Goal: Use online tool/utility: Utilize a website feature to perform a specific function

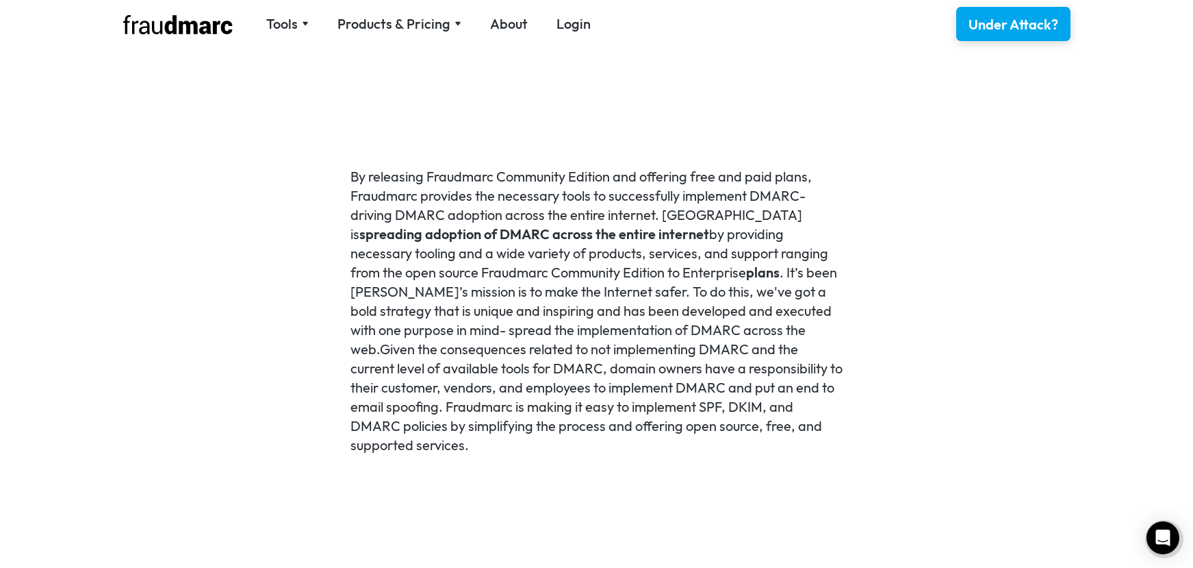
scroll to position [1376, 0]
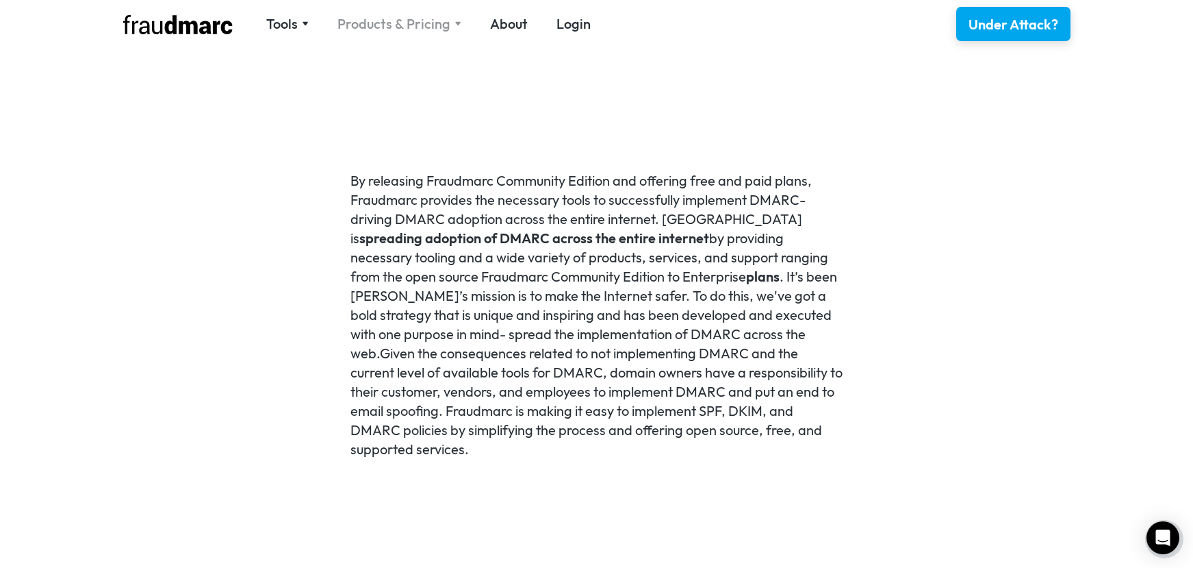
click at [424, 26] on div "Products & Pricing" at bounding box center [394, 23] width 113 height 19
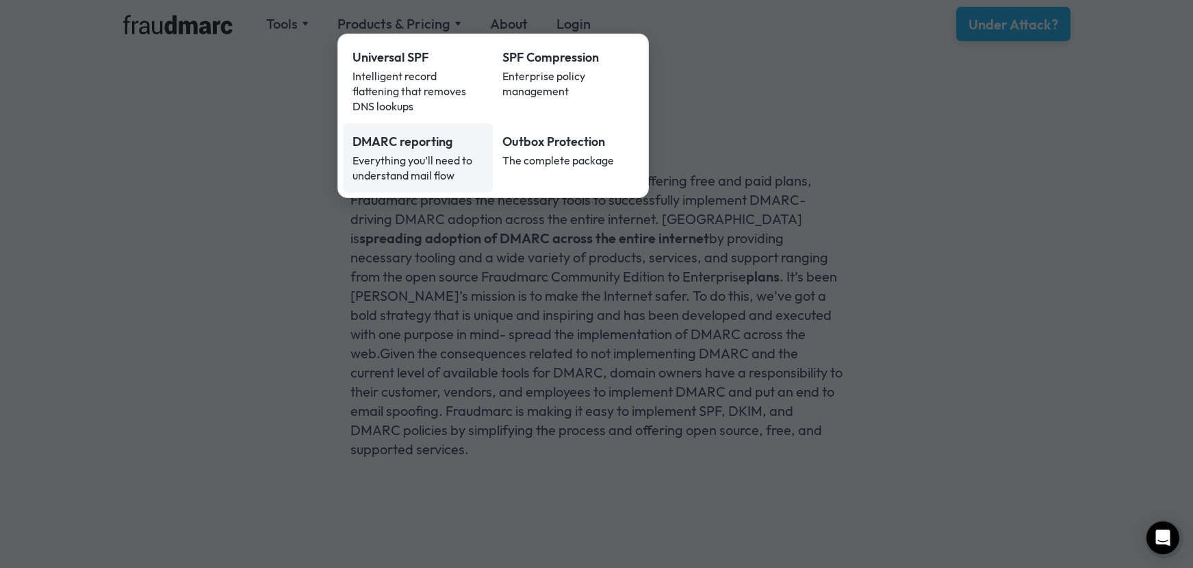
click at [425, 153] on div "Everything you’ll need to understand mail flow" at bounding box center [418, 168] width 131 height 30
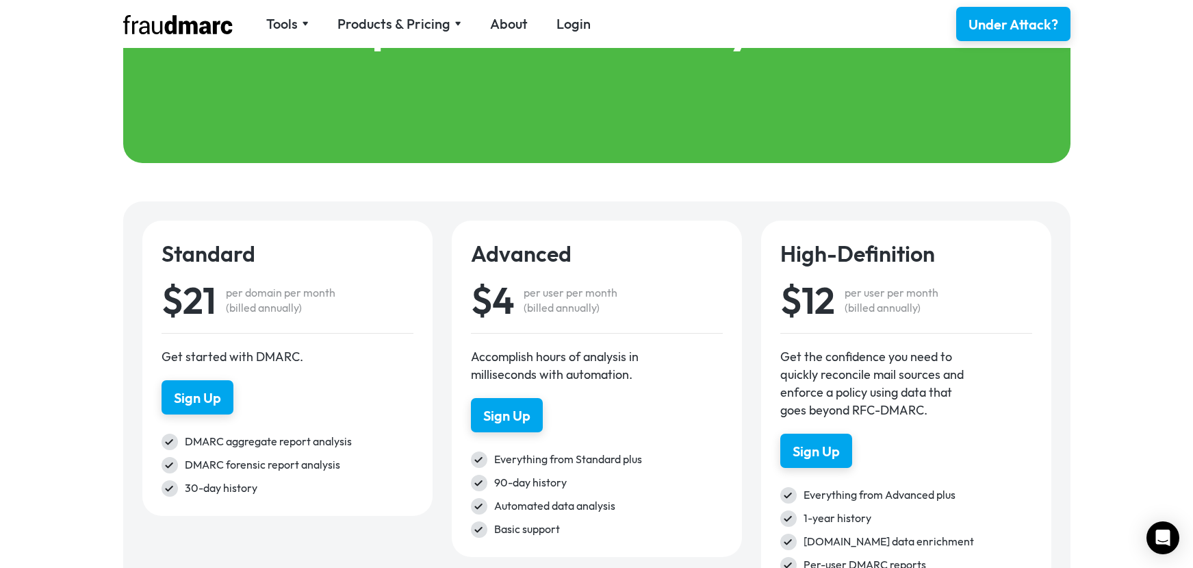
scroll to position [1818, 0]
click at [499, 420] on div "Sign Up" at bounding box center [506, 417] width 49 height 20
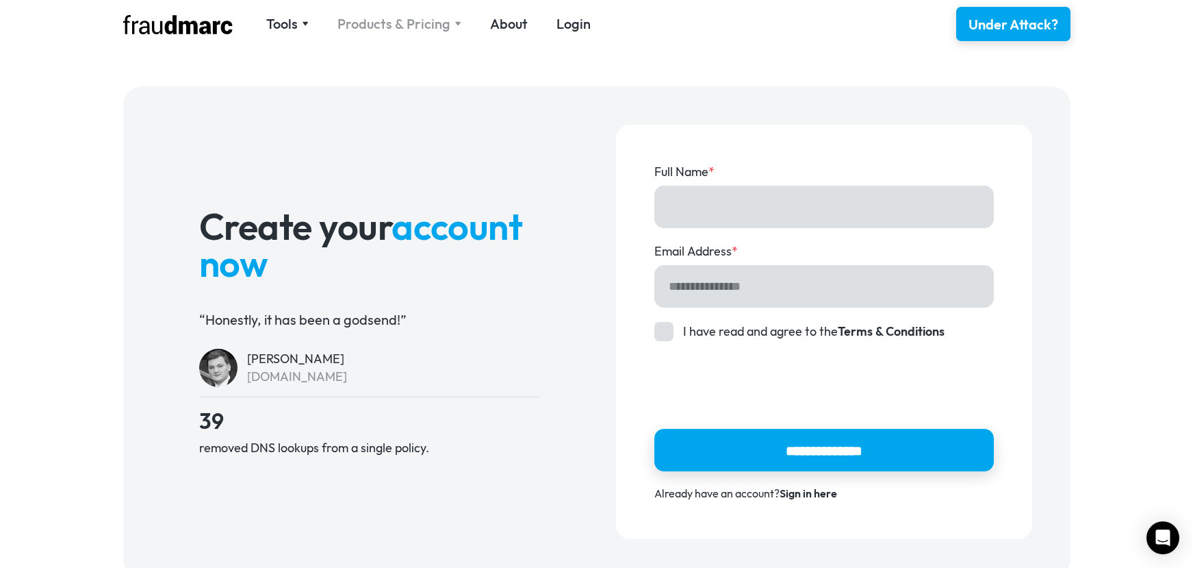
click at [360, 25] on div "Products & Pricing" at bounding box center [394, 23] width 113 height 19
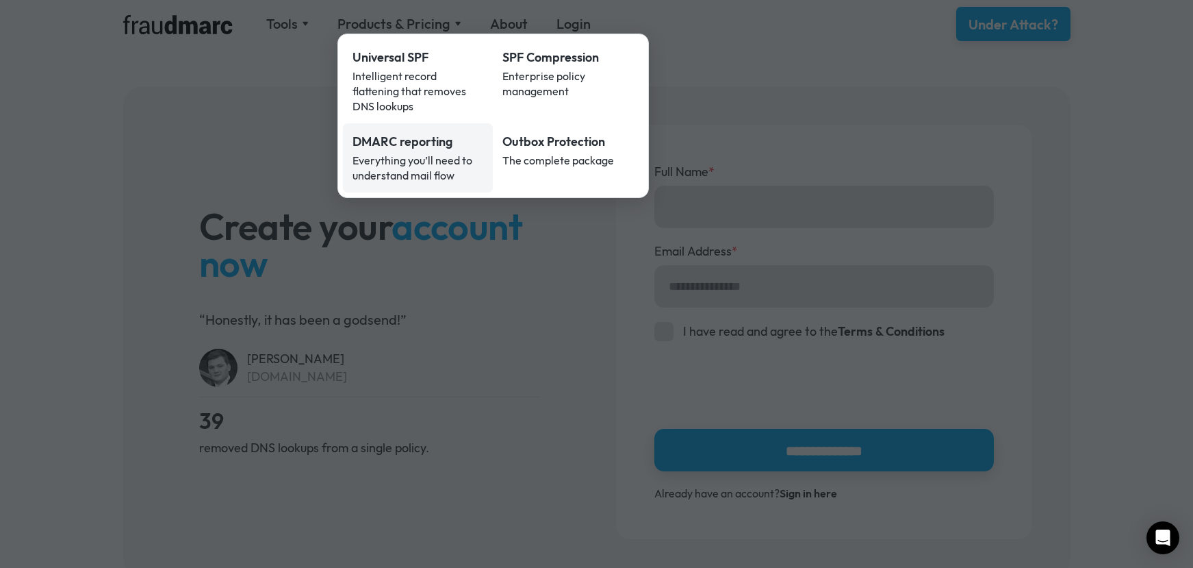
click at [397, 133] on div "DMARC reporting" at bounding box center [418, 142] width 131 height 18
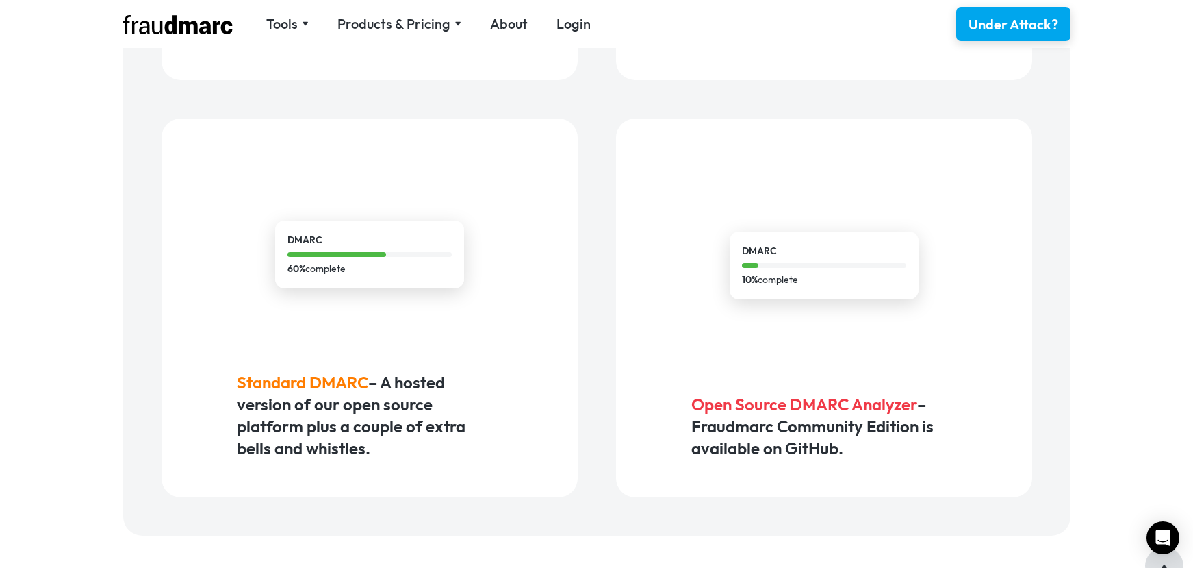
scroll to position [889, 0]
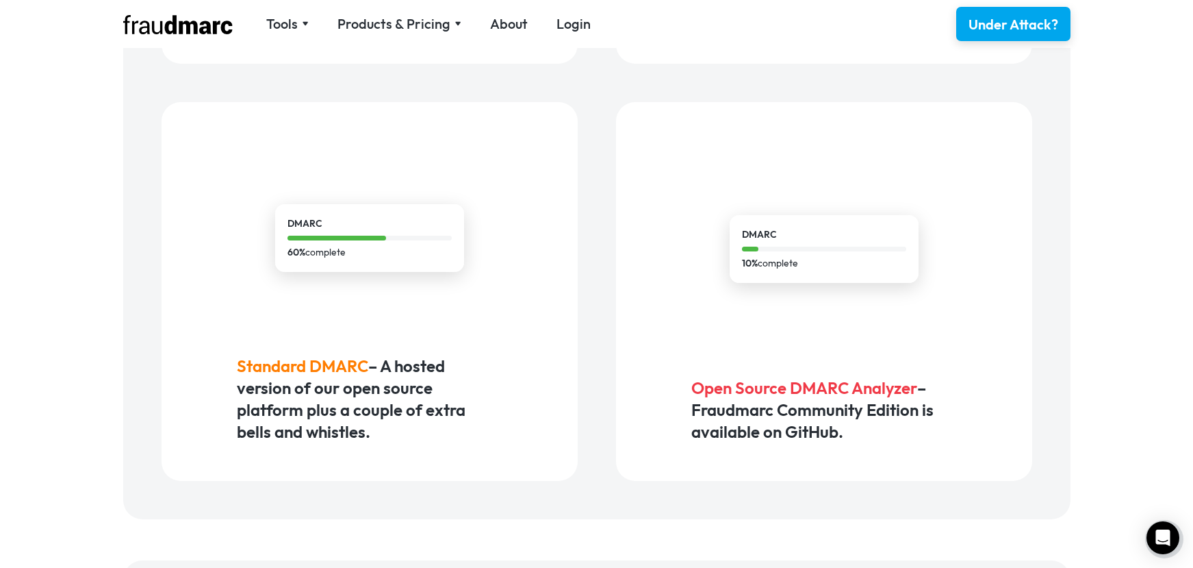
click at [349, 369] on span "Standard DMARC" at bounding box center [302, 365] width 131 height 21
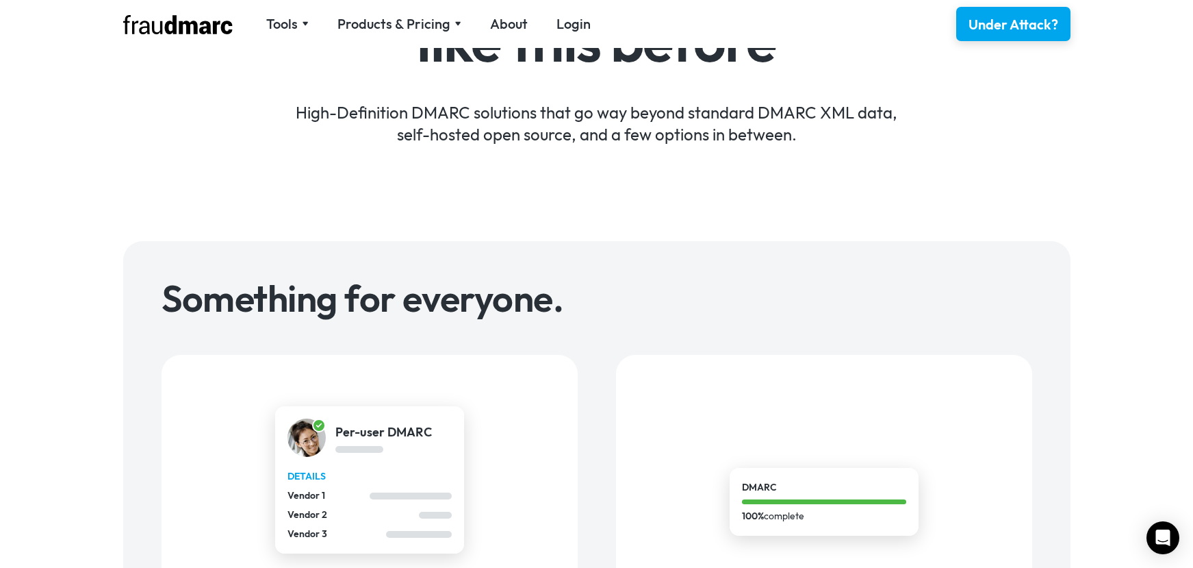
scroll to position [110, 0]
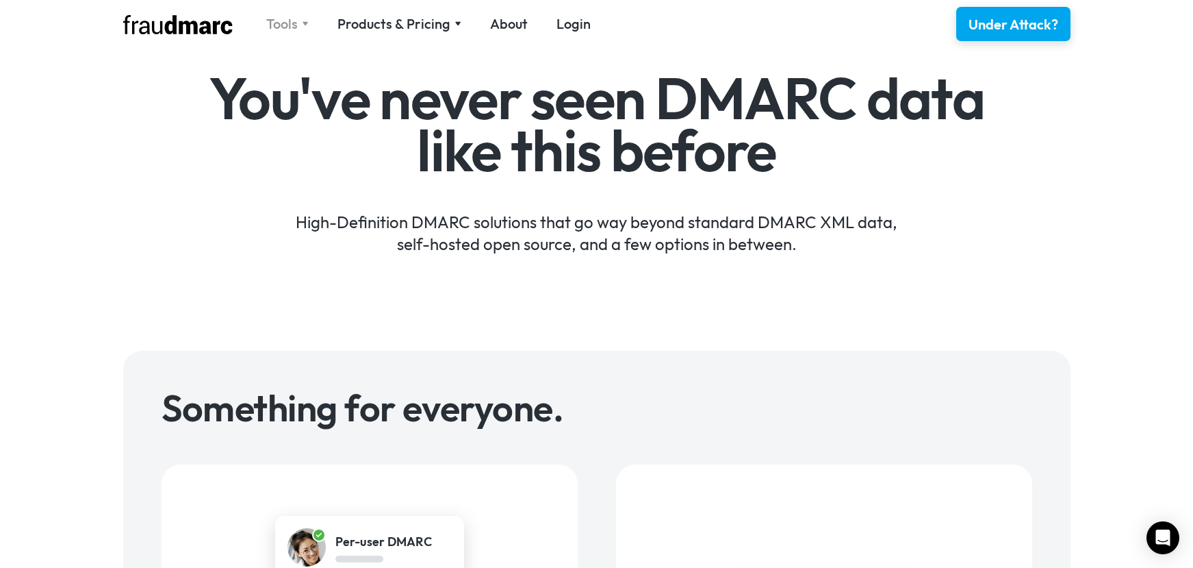
click at [294, 20] on div "Tools" at bounding box center [281, 23] width 31 height 19
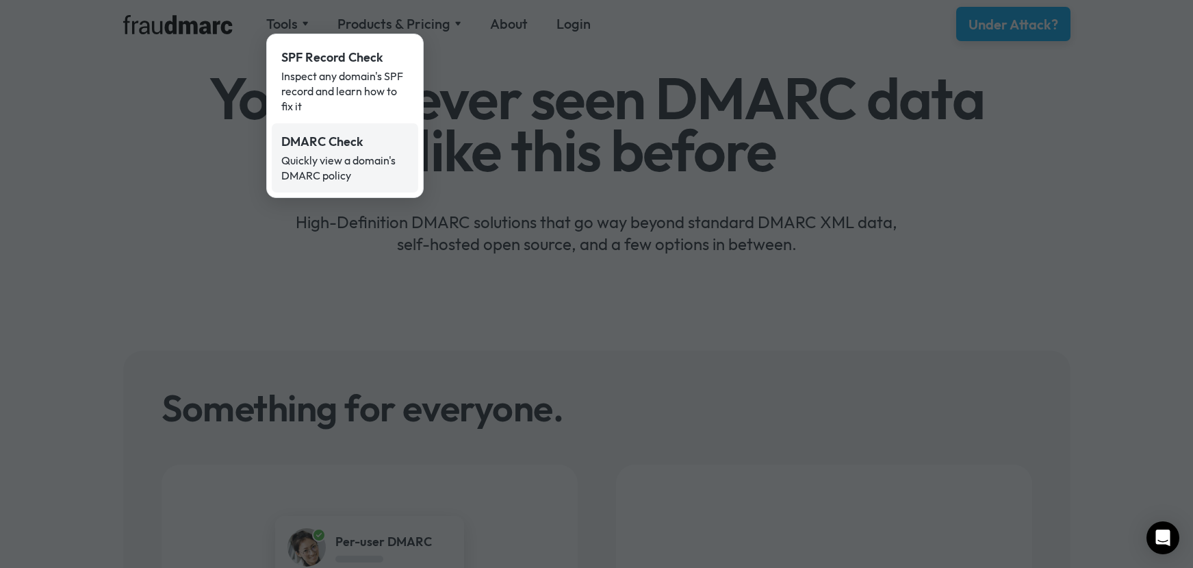
click at [315, 143] on div "DMARC Check" at bounding box center [344, 142] width 127 height 18
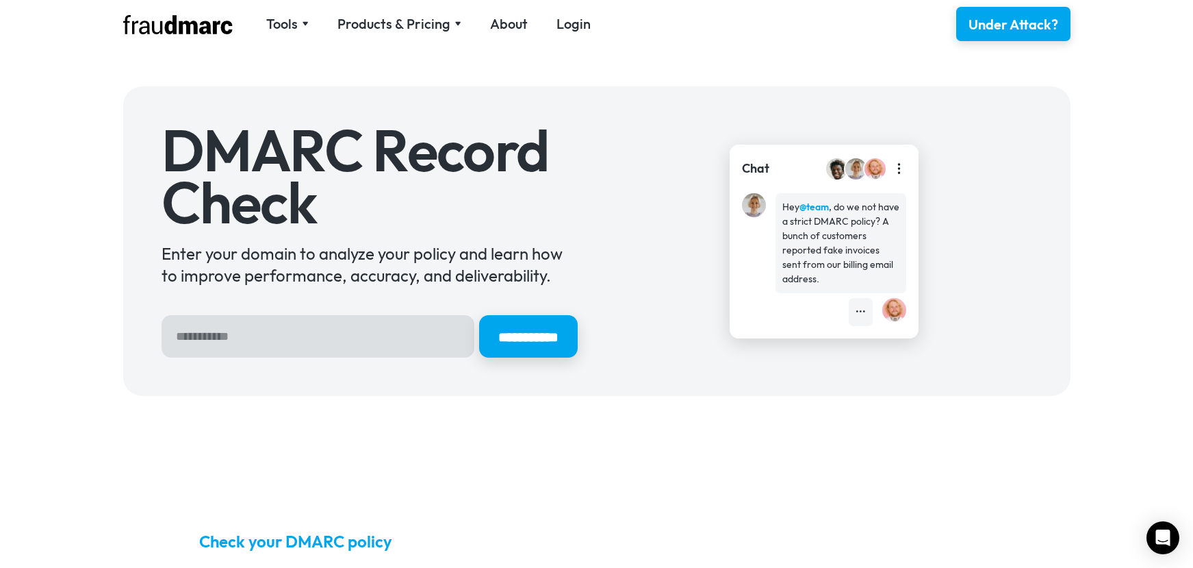
click at [316, 340] on input "Hero Sign Up Form" at bounding box center [318, 336] width 313 height 42
type input "*********"
click at [526, 340] on input "**********" at bounding box center [528, 336] width 103 height 45
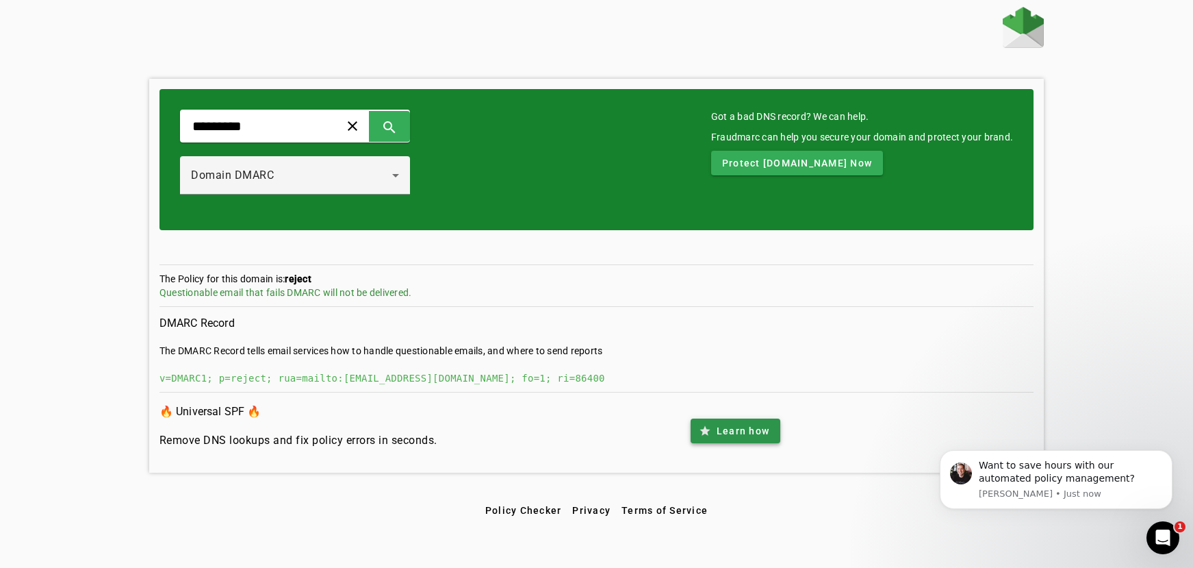
click at [709, 431] on span at bounding box center [736, 430] width 90 height 33
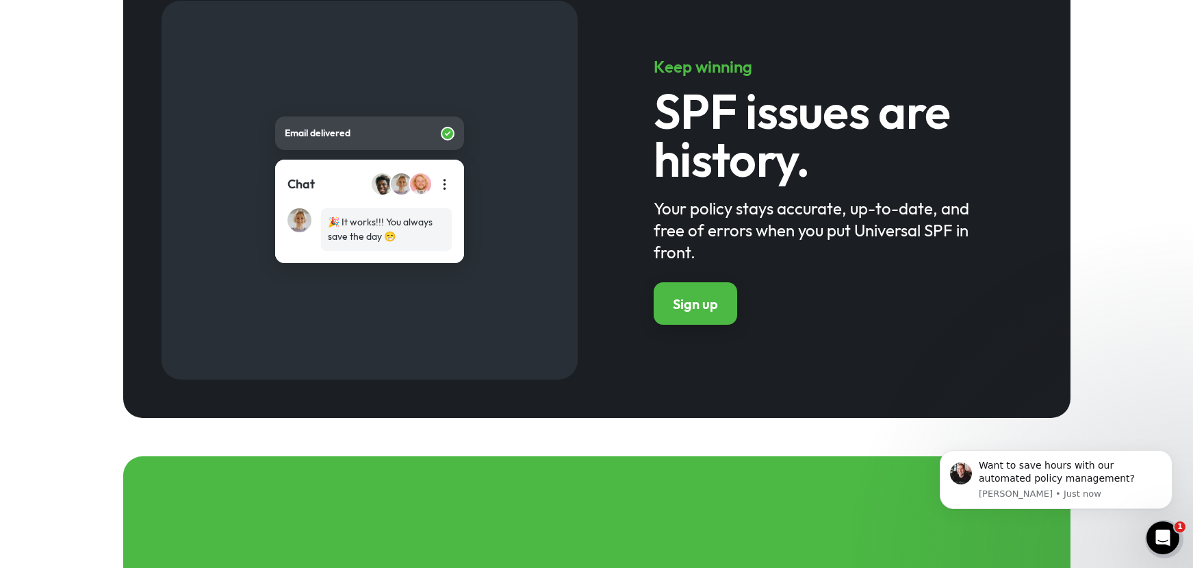
scroll to position [1471, 0]
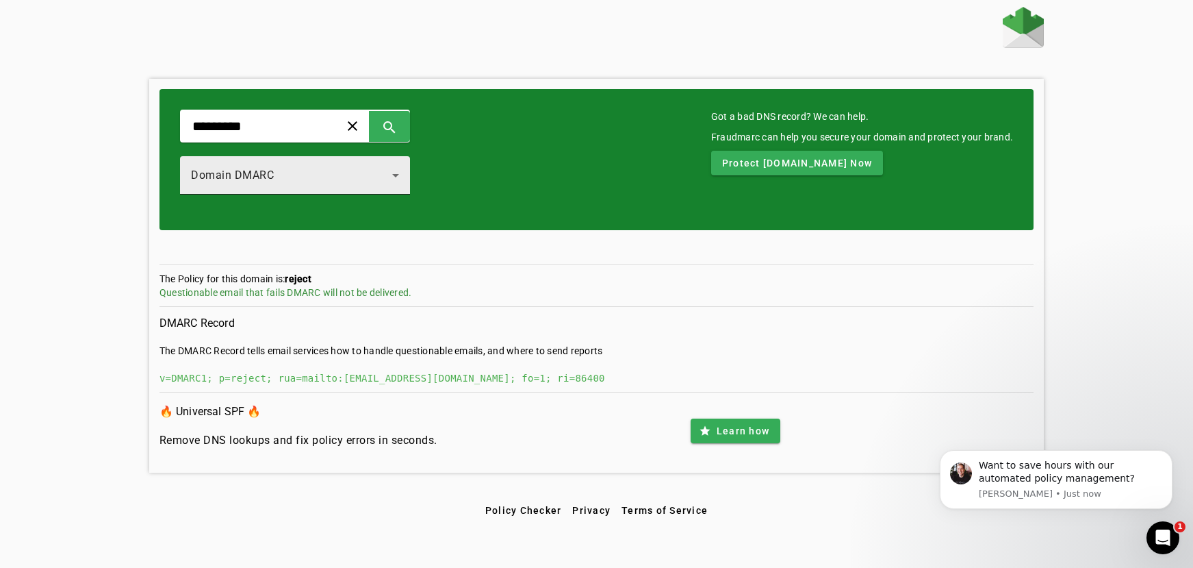
click at [379, 172] on div "Domain DMARC" at bounding box center [291, 175] width 201 height 16
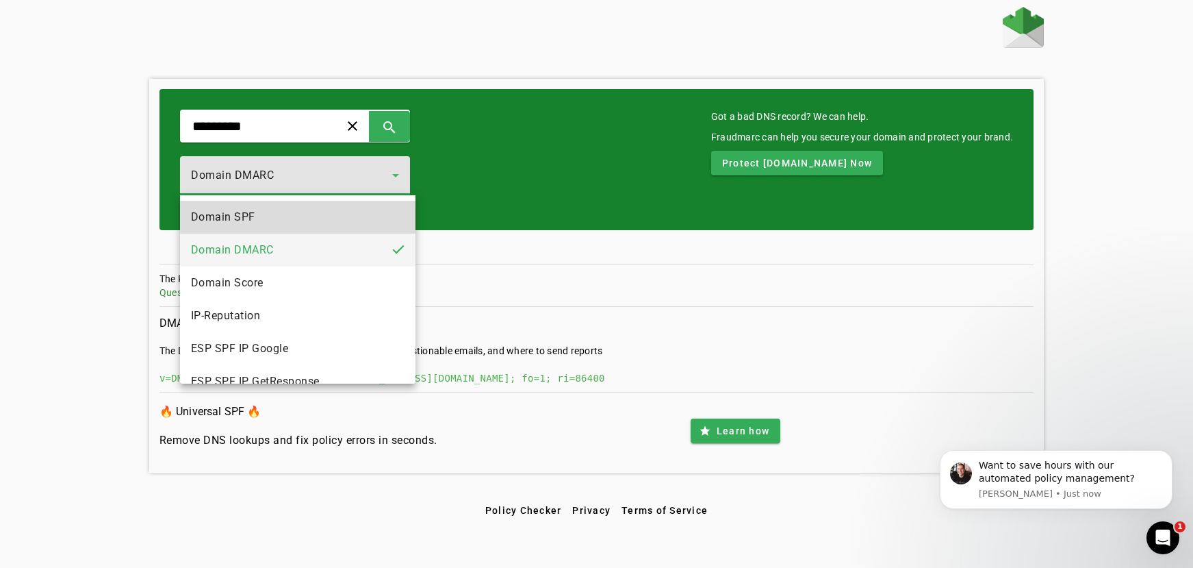
click at [329, 215] on mat-option "Domain SPF" at bounding box center [298, 217] width 236 height 33
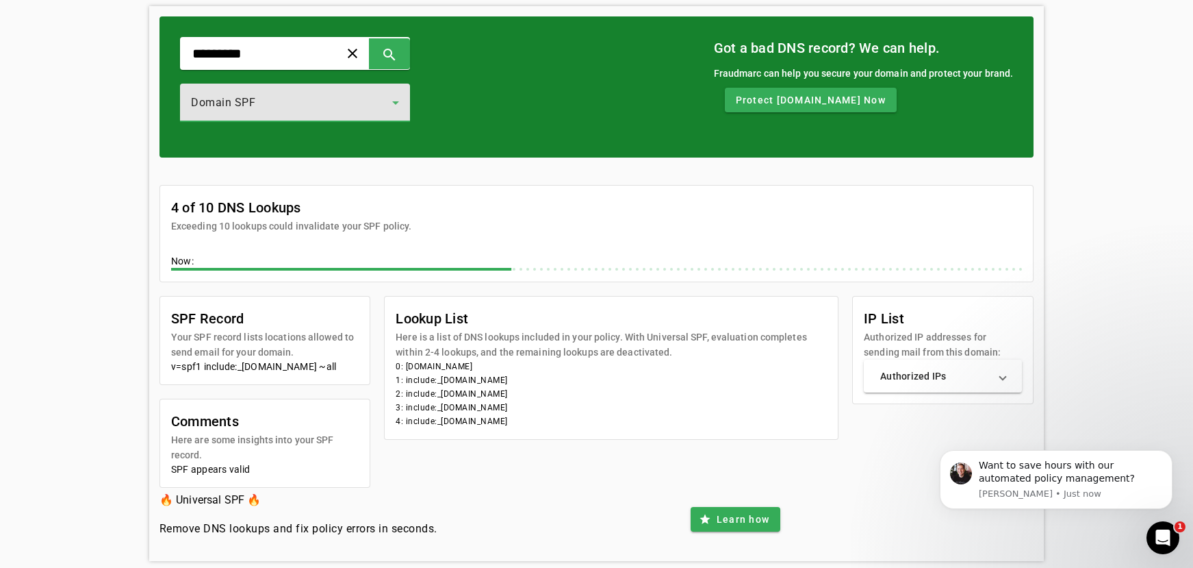
scroll to position [64, 0]
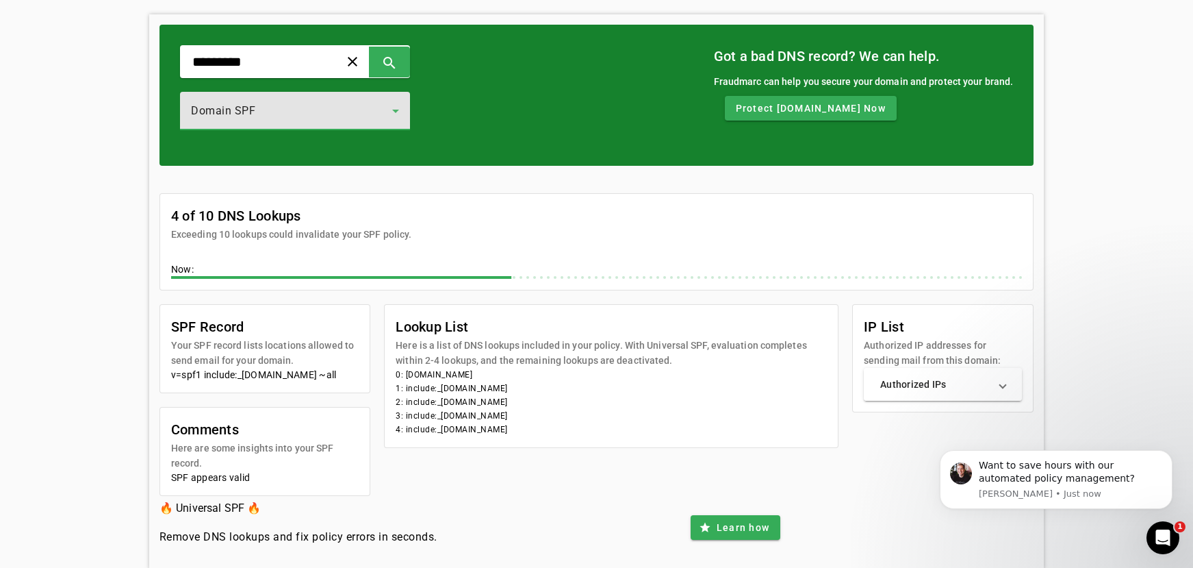
click at [920, 390] on mat-panel-title "Authorized IPs" at bounding box center [935, 384] width 109 height 14
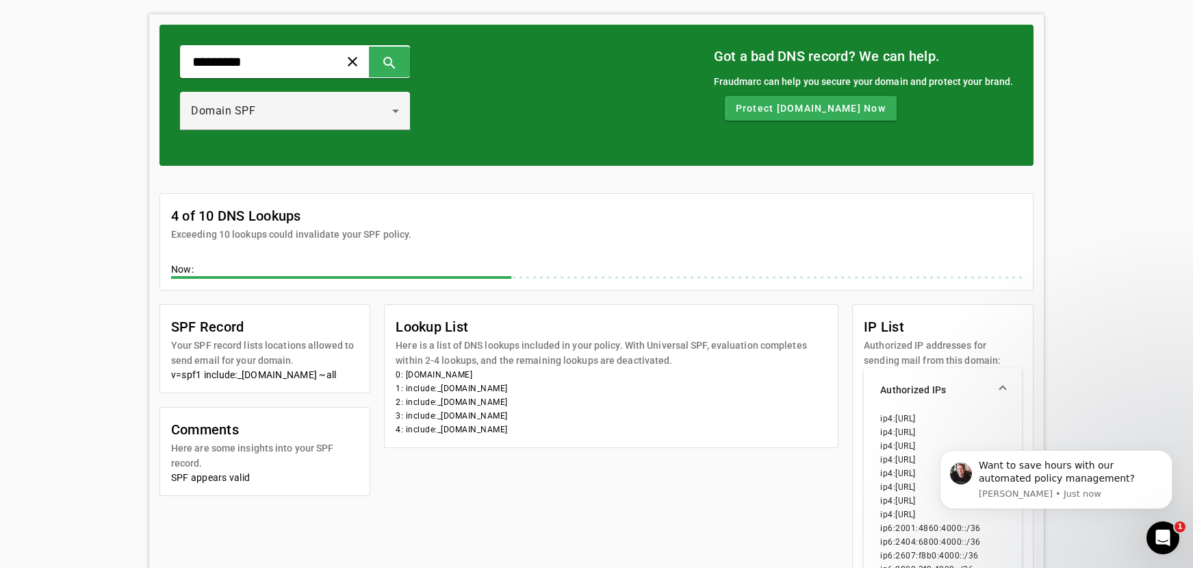
click at [920, 390] on mat-panel-title "Authorized IPs" at bounding box center [935, 390] width 109 height 14
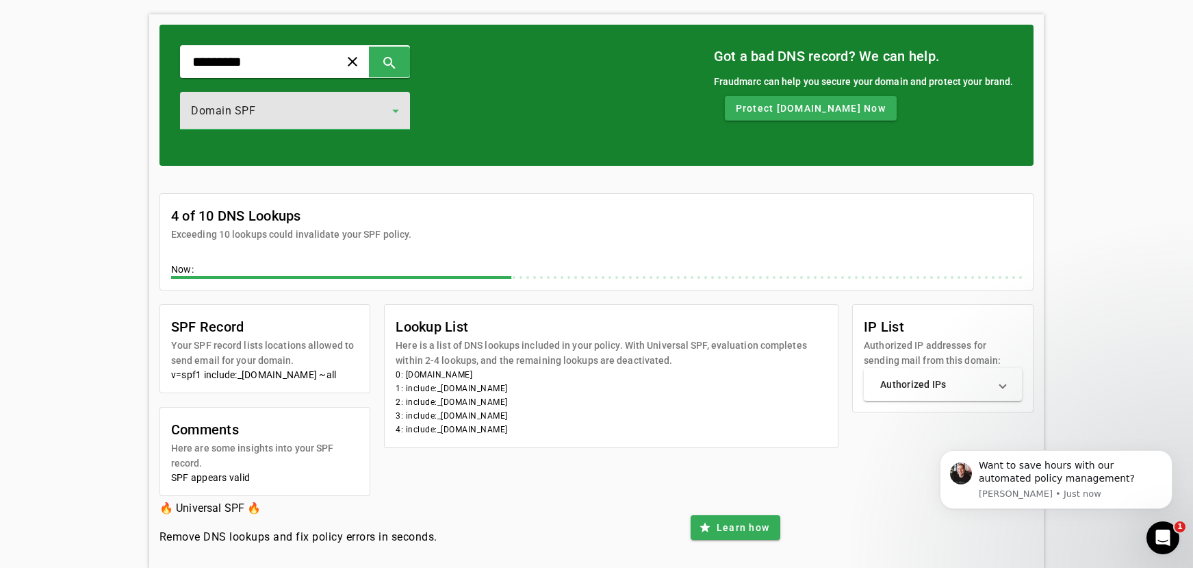
click at [398, 109] on icon at bounding box center [396, 111] width 16 height 16
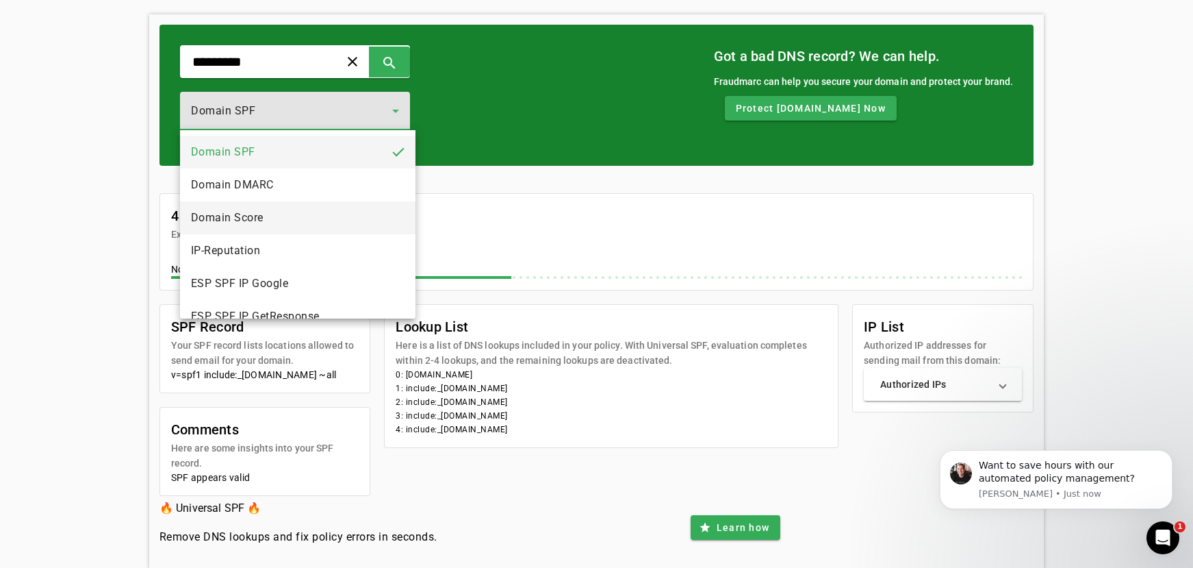
click at [281, 216] on mat-option "Domain Score" at bounding box center [298, 217] width 236 height 33
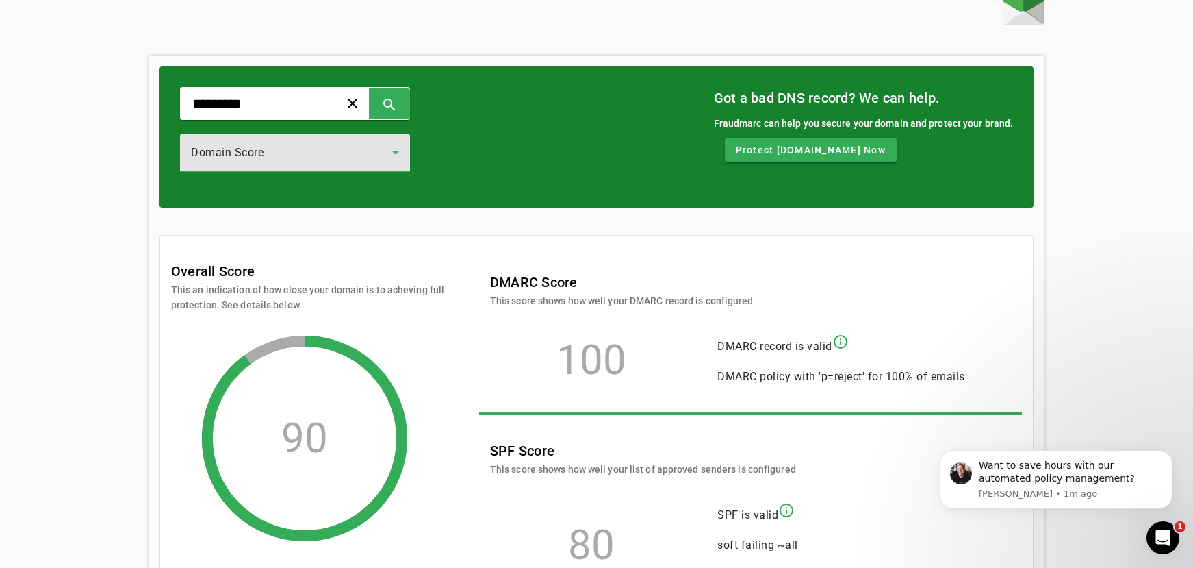
scroll to position [11, 0]
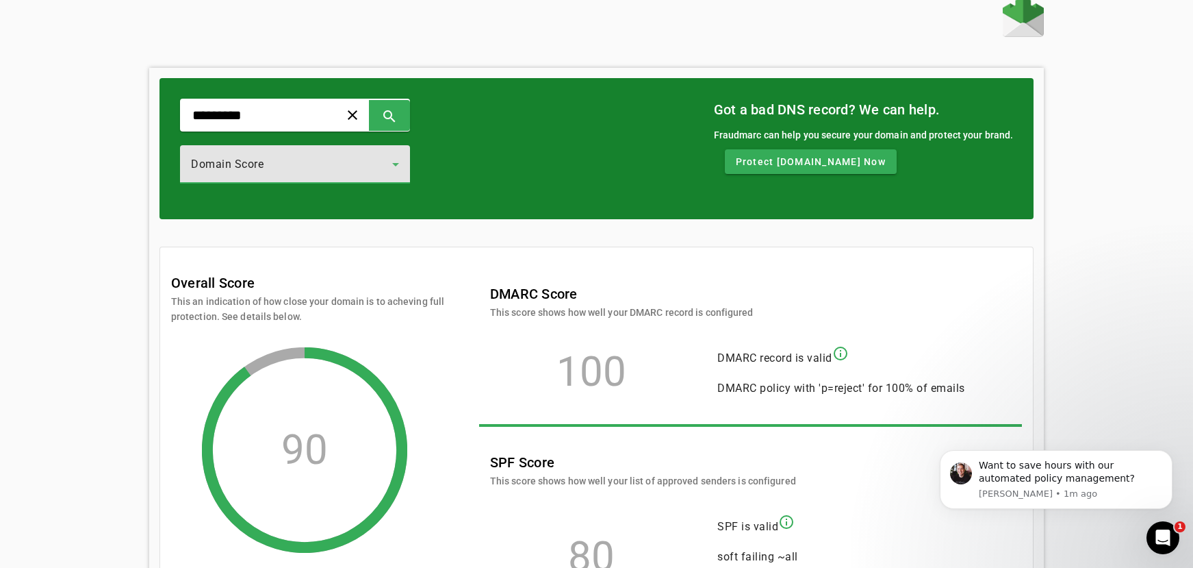
click at [389, 160] on div "Domain Score" at bounding box center [291, 164] width 201 height 16
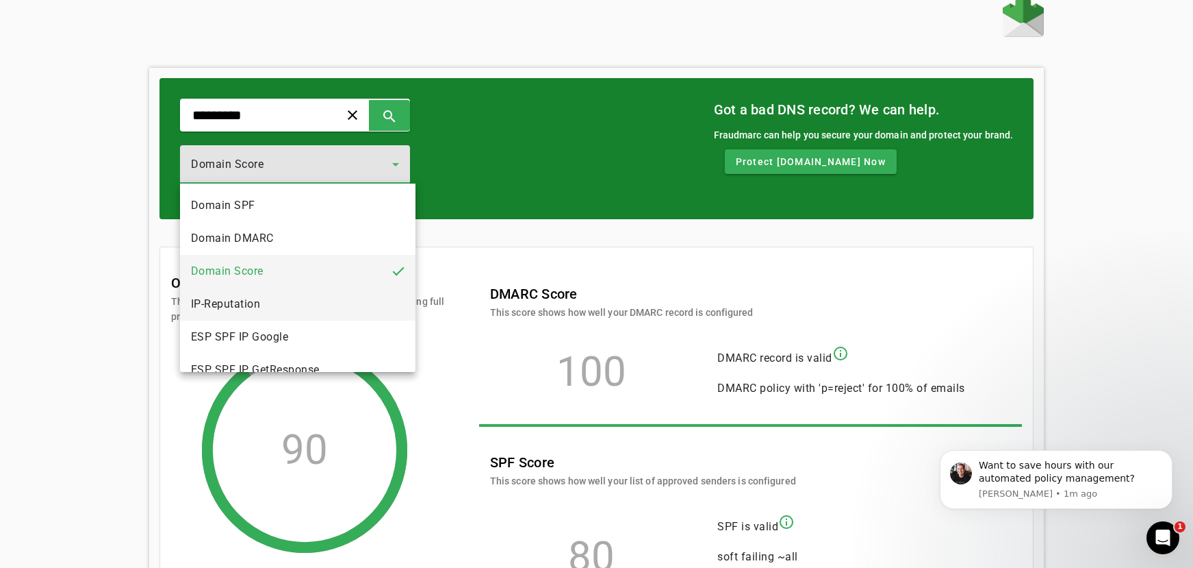
click at [280, 299] on mat-option "IP-Reputation" at bounding box center [298, 304] width 236 height 33
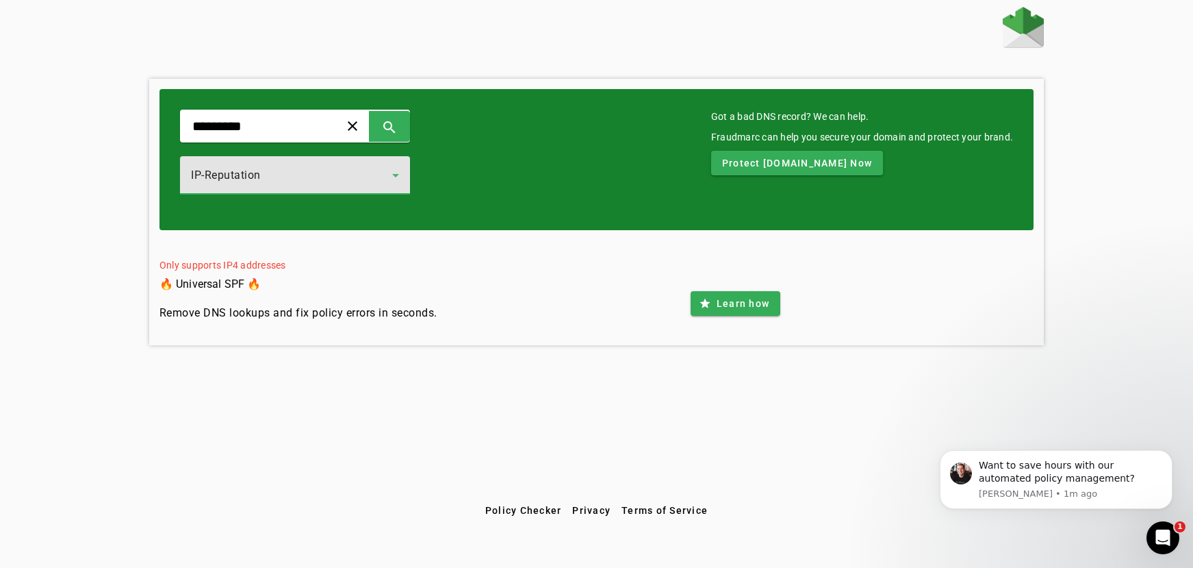
click at [357, 174] on div "IP-Reputation" at bounding box center [291, 175] width 201 height 16
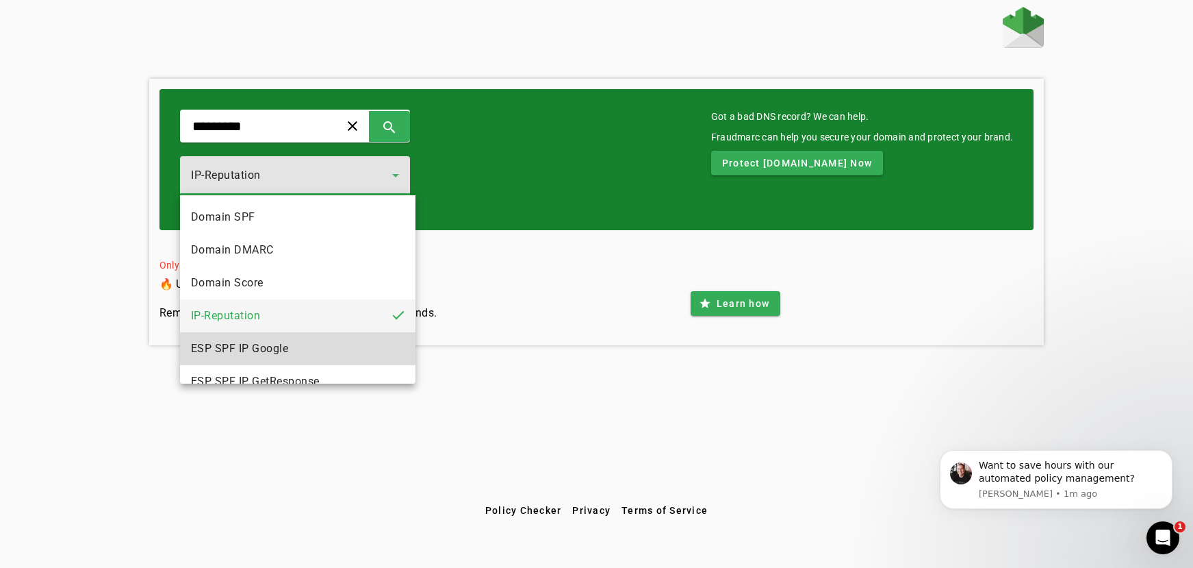
click at [259, 348] on span "ESP SPF IP Google" at bounding box center [240, 348] width 98 height 16
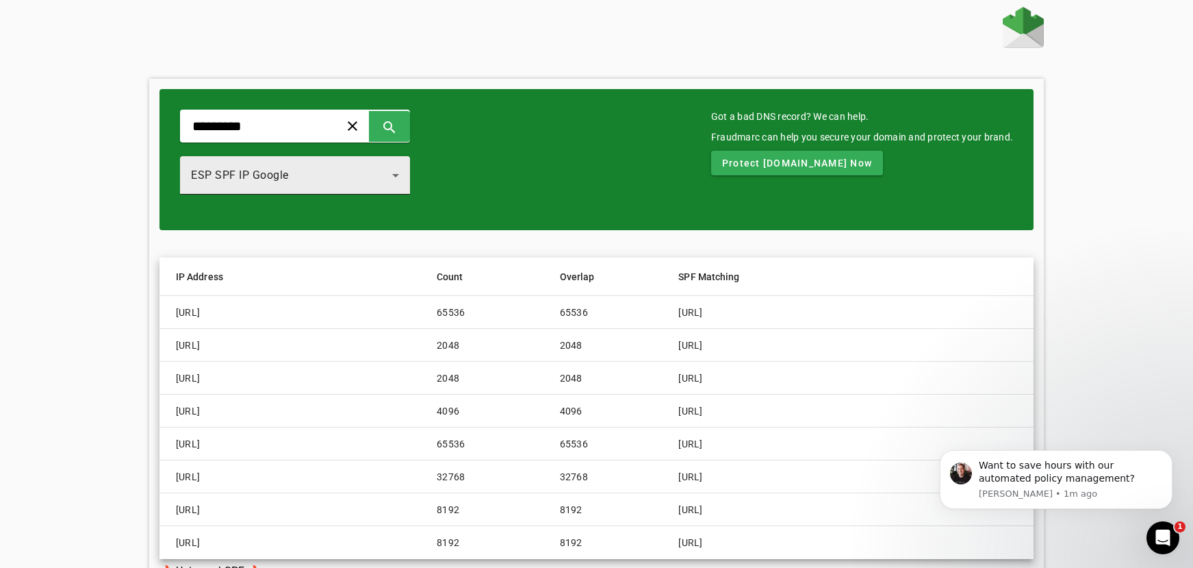
click at [314, 177] on div "ESP SPF IP Google" at bounding box center [291, 175] width 201 height 16
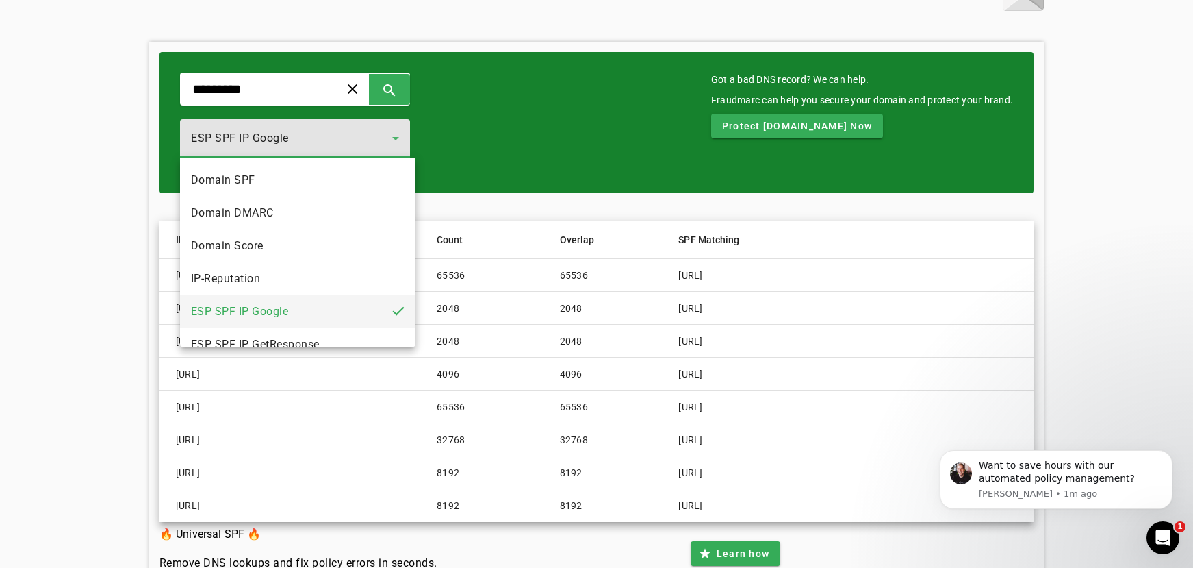
click at [561, 142] on div at bounding box center [596, 284] width 1193 height 568
